Goal: Transaction & Acquisition: Purchase product/service

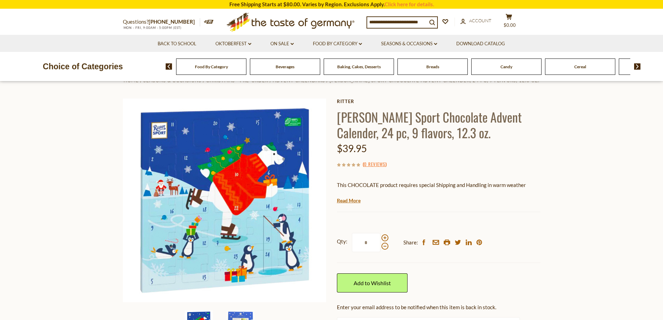
scroll to position [19, 0]
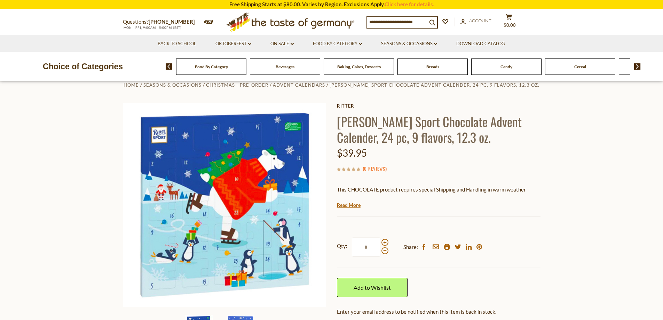
scroll to position [15, 0]
